Goal: Task Accomplishment & Management: Complete application form

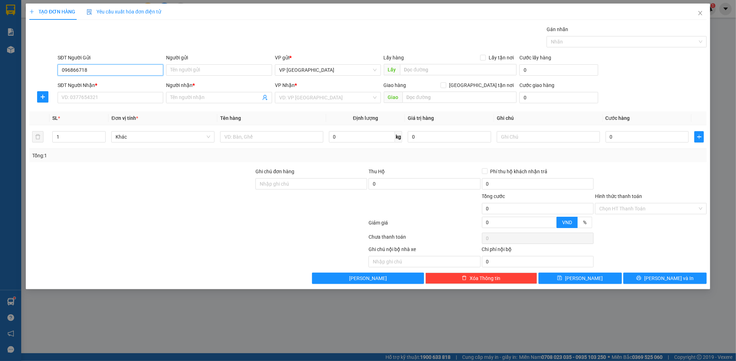
type input "0968667186"
click at [114, 81] on div "0968667186 - a tung tri giá ko báo" at bounding box center [111, 84] width 98 height 8
type input "a tung tri giá ko báo"
type input "0968667186"
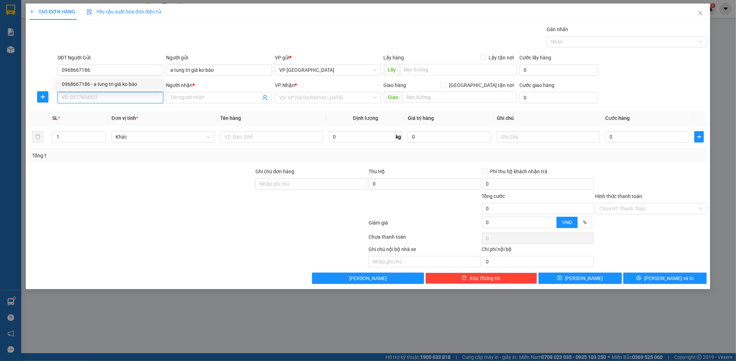
click at [101, 93] on input "SĐT Người Nhận *" at bounding box center [111, 97] width 106 height 11
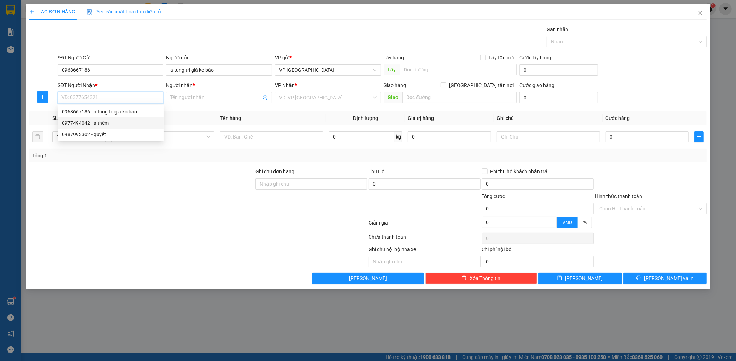
click at [108, 124] on div "0977494042 - a thêm" at bounding box center [111, 123] width 98 height 8
type input "0977494042"
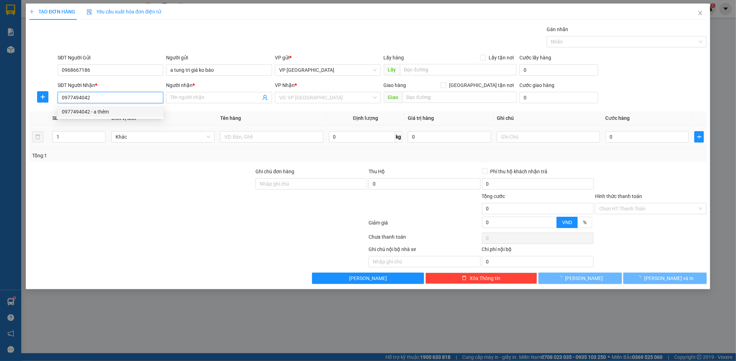
type input "a thêm"
type input "rửa xe bình lợi"
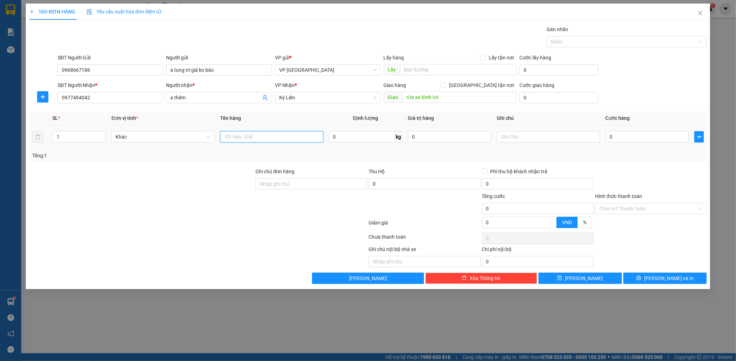
click at [290, 132] on input "text" at bounding box center [271, 136] width 103 height 11
type input "1 hs"
click at [625, 136] on input "0" at bounding box center [647, 136] width 83 height 11
type input "005"
type input "5"
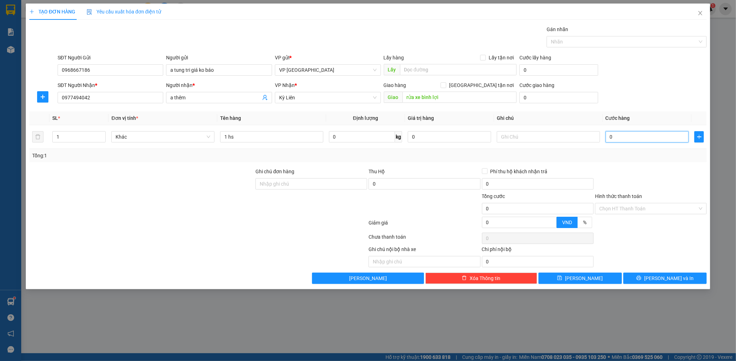
type input "5"
type input "0.050"
type input "50"
type input "00.500"
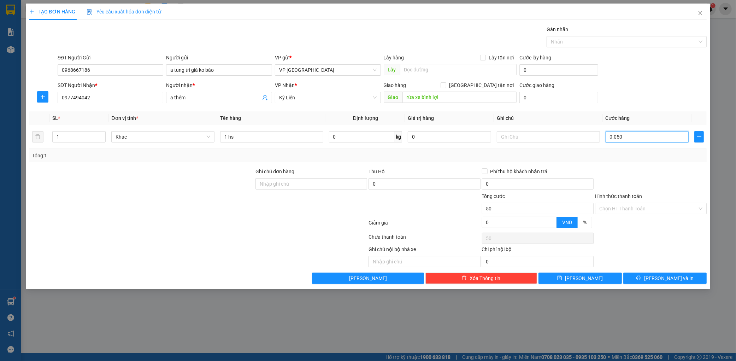
type input "500"
type input "0.005.000"
type input "5.000"
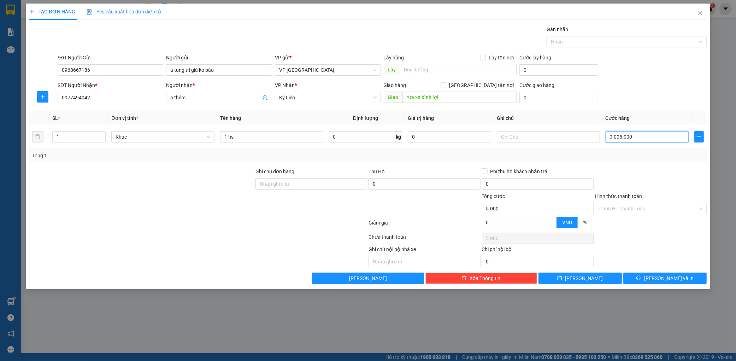
type input "000.050.000"
type input "50.000"
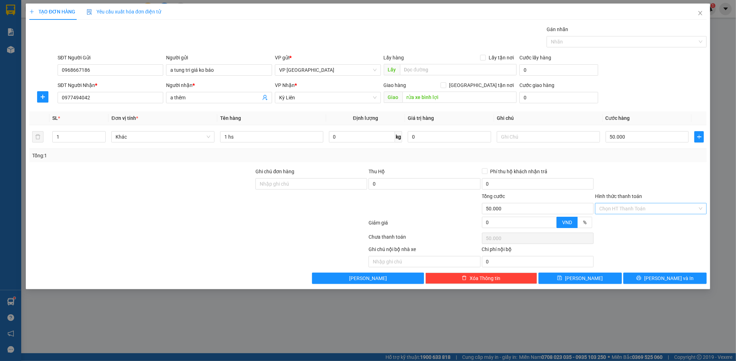
click at [624, 209] on input "Hình thức thanh toán" at bounding box center [648, 208] width 98 height 11
click at [620, 219] on div "Tại văn phòng" at bounding box center [650, 223] width 103 height 8
type input "0"
click at [663, 269] on div "Transit Pickup Surcharge Ids Transit Deliver Surcharge Ids Transit Deliver Surc…" at bounding box center [367, 154] width 677 height 258
click at [662, 273] on div "Transit Pickup Surcharge Ids Transit Deliver Surcharge Ids Transit Deliver Surc…" at bounding box center [367, 154] width 677 height 258
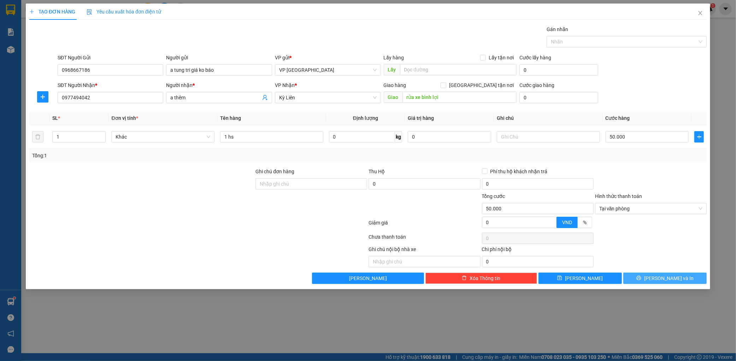
click at [661, 274] on button "[PERSON_NAME] và In" at bounding box center [664, 277] width 83 height 11
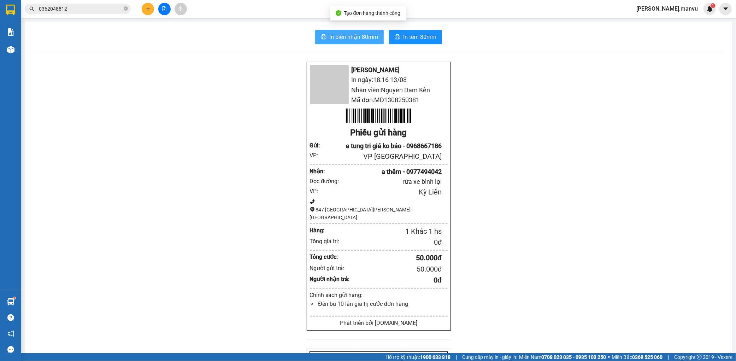
click at [363, 37] on span "In biên nhận 80mm" at bounding box center [353, 37] width 49 height 9
